Goal: Task Accomplishment & Management: Use online tool/utility

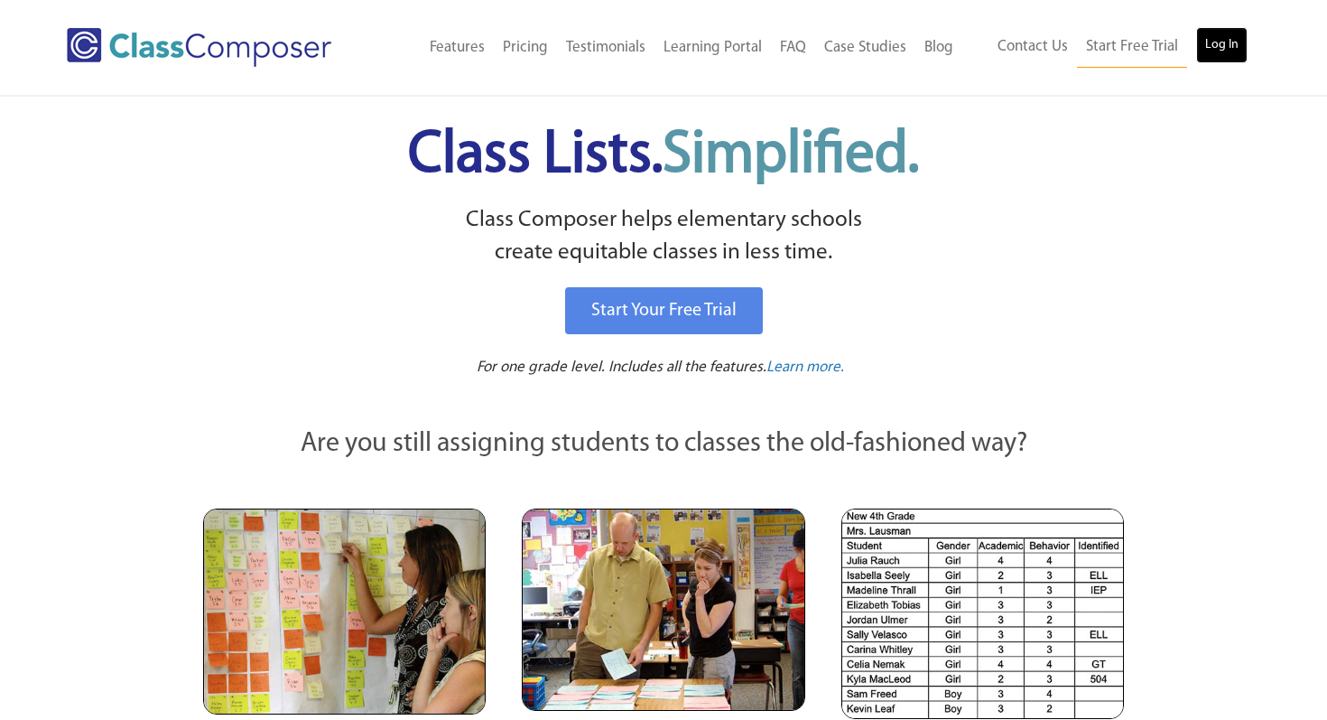
click at [1223, 34] on link "Log In" at bounding box center [1221, 45] width 51 height 36
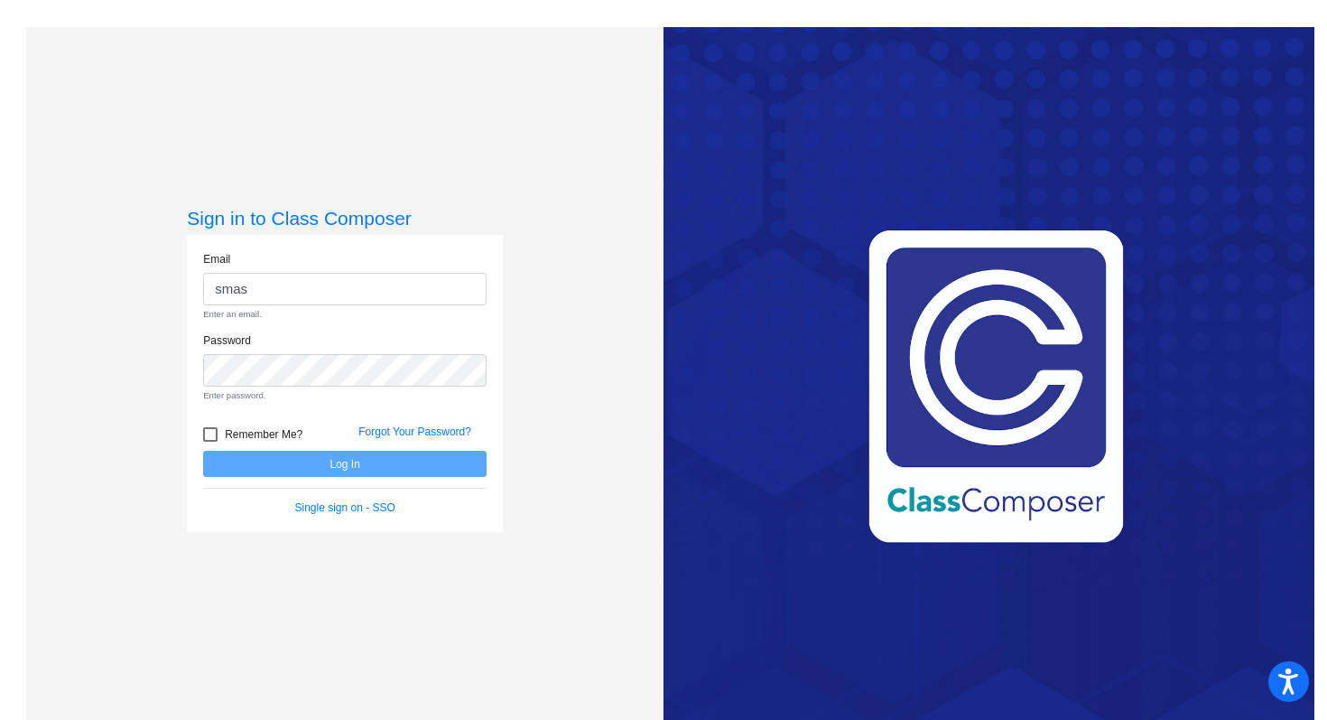
click at [265, 271] on div "Email smas Enter an email." at bounding box center [345, 286] width 284 height 70
click at [265, 285] on input "smas" at bounding box center [345, 289] width 284 height 33
type input "[EMAIL_ADDRESS][DOMAIN_NAME]"
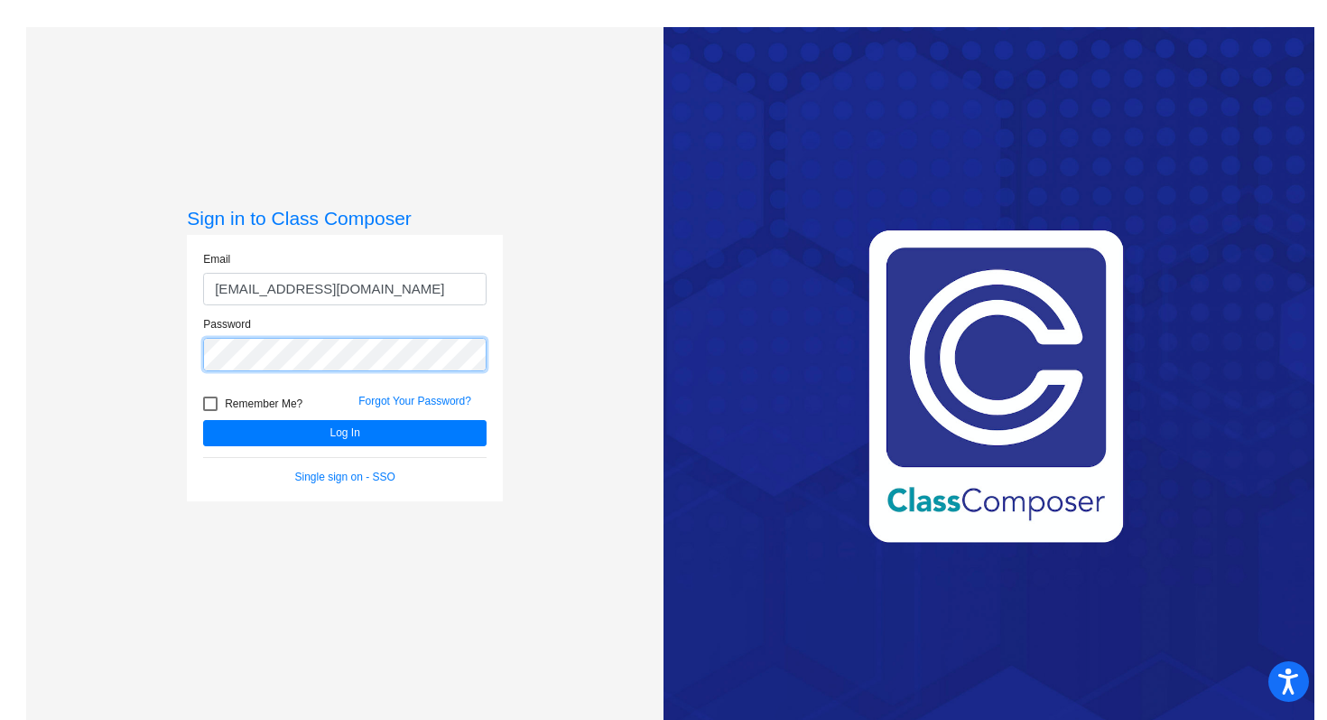
click at [203, 420] on button "Log In" at bounding box center [345, 433] width 284 height 26
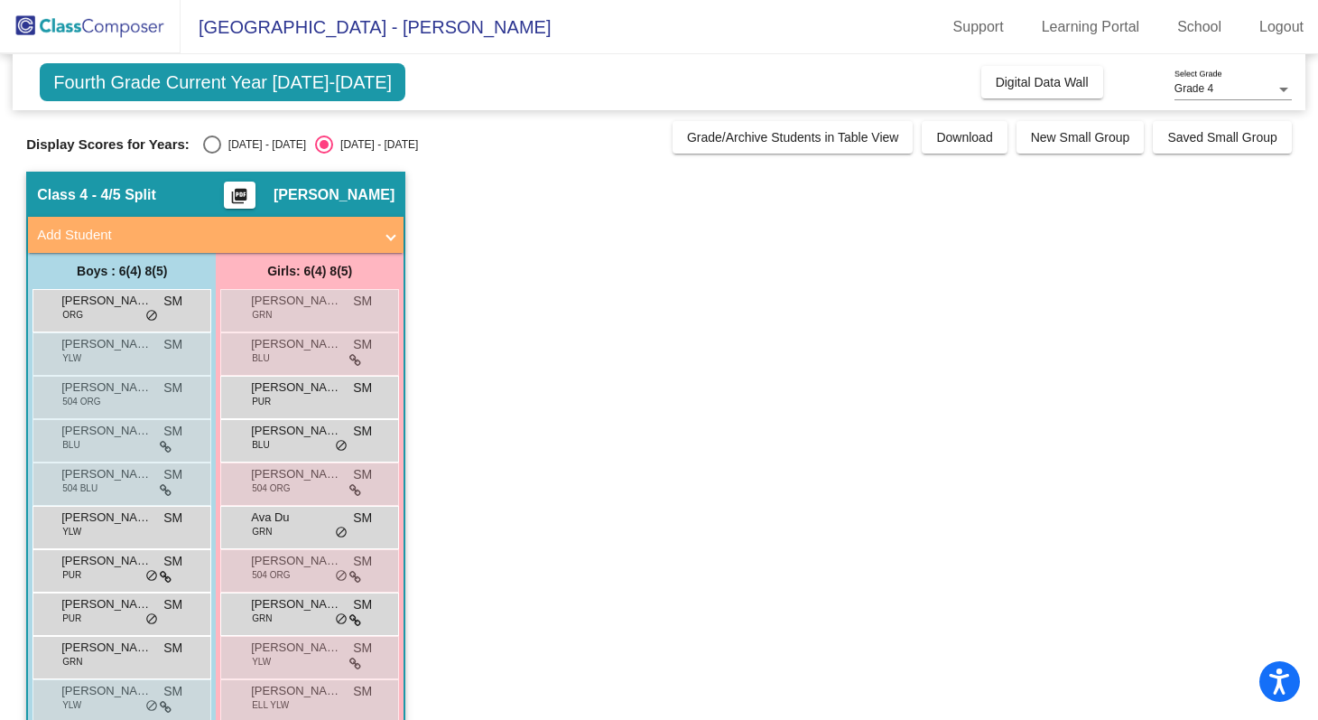
click at [1221, 95] on div "Grade 4" at bounding box center [1225, 89] width 101 height 13
click at [1212, 131] on span "Grade 5" at bounding box center [1233, 122] width 117 height 33
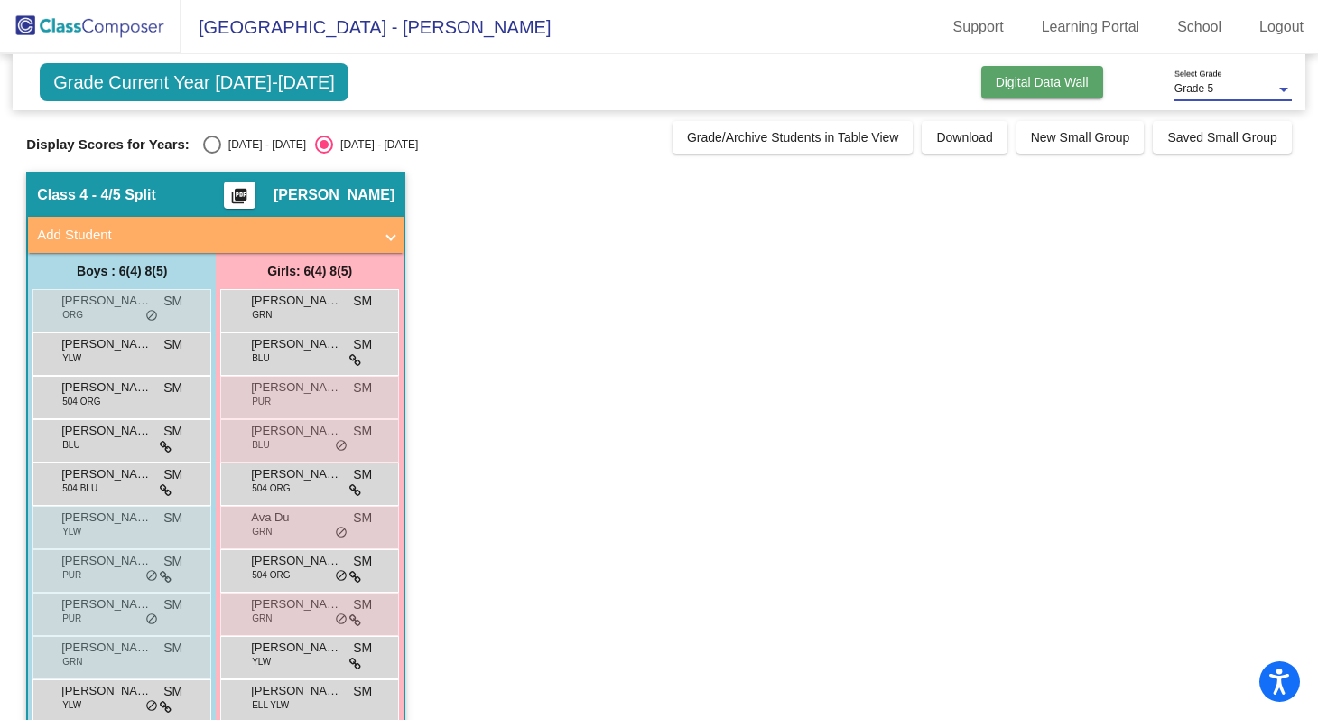
click at [1077, 83] on span "Digital Data Wall" at bounding box center [1042, 82] width 93 height 14
